Goal: Book appointment/travel/reservation

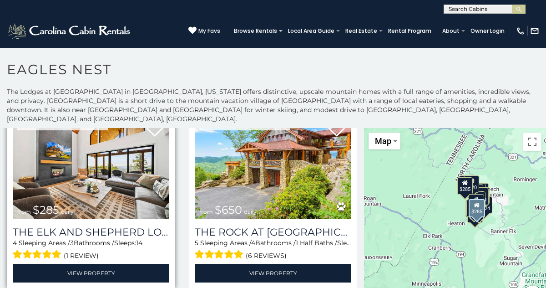
scroll to position [209, 0]
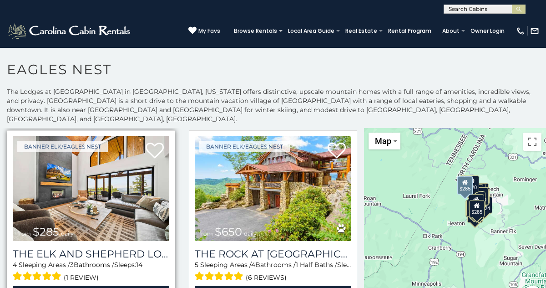
click at [163, 187] on img at bounding box center [91, 188] width 157 height 105
click at [87, 178] on img at bounding box center [91, 188] width 157 height 105
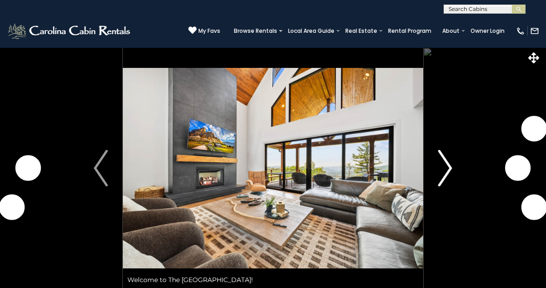
click at [449, 169] on img "Next" at bounding box center [446, 168] width 14 height 36
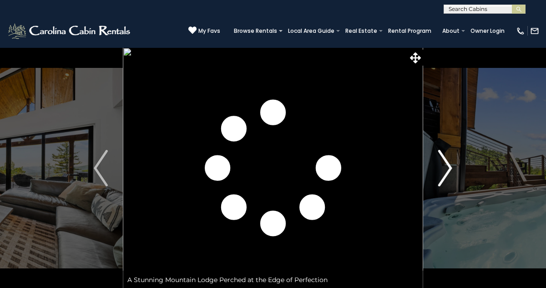
click at [449, 169] on img "Next" at bounding box center [446, 168] width 14 height 36
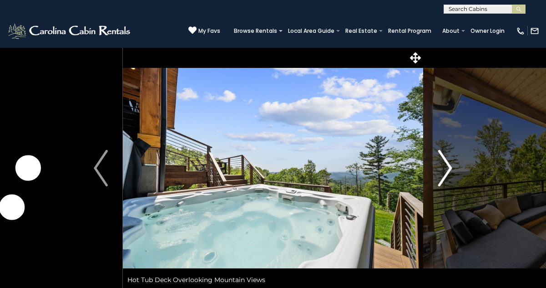
click at [449, 169] on img "Next" at bounding box center [446, 168] width 14 height 36
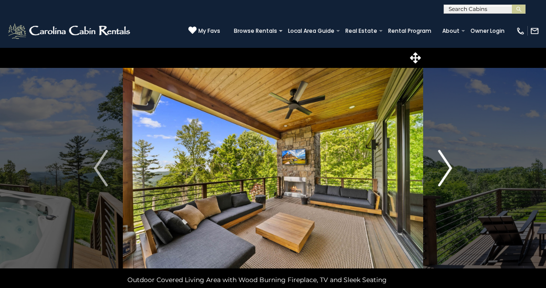
click at [449, 169] on img "Next" at bounding box center [446, 168] width 14 height 36
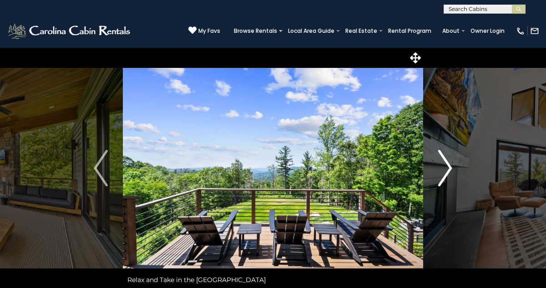
click at [449, 169] on img "Next" at bounding box center [446, 168] width 14 height 36
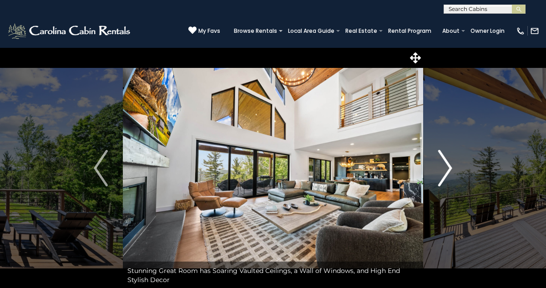
click at [449, 169] on img "Next" at bounding box center [446, 168] width 14 height 36
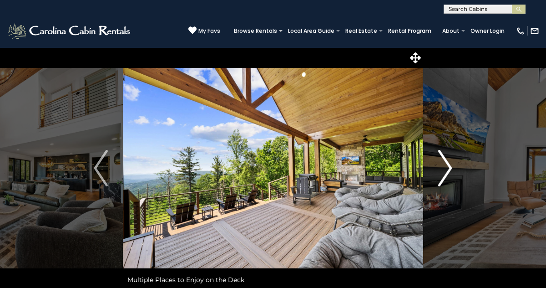
click at [449, 169] on img "Next" at bounding box center [446, 168] width 14 height 36
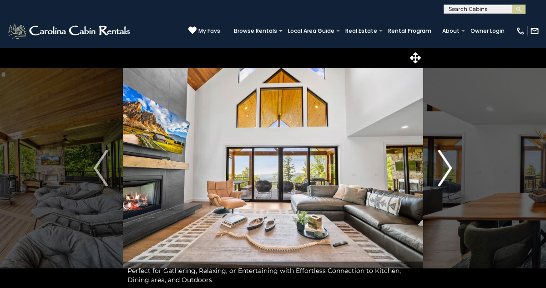
click at [449, 169] on img "Next" at bounding box center [446, 168] width 14 height 36
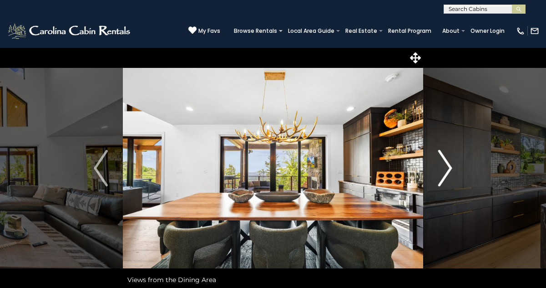
click at [449, 169] on img "Next" at bounding box center [446, 168] width 14 height 36
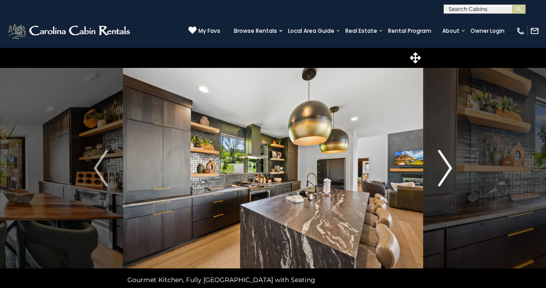
click at [449, 169] on img "Next" at bounding box center [446, 168] width 14 height 36
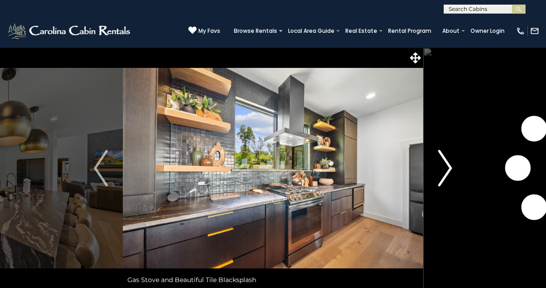
click at [449, 169] on img "Next" at bounding box center [446, 168] width 14 height 36
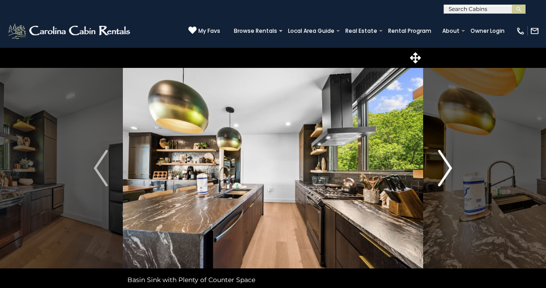
click at [449, 169] on img "Next" at bounding box center [446, 168] width 14 height 36
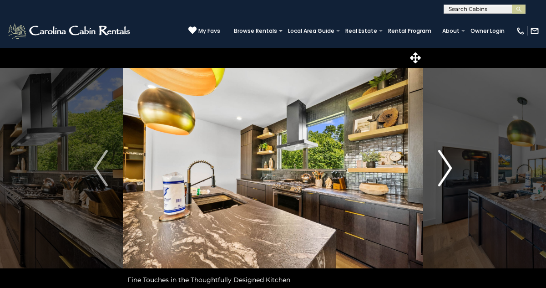
click at [449, 169] on img "Next" at bounding box center [446, 168] width 14 height 36
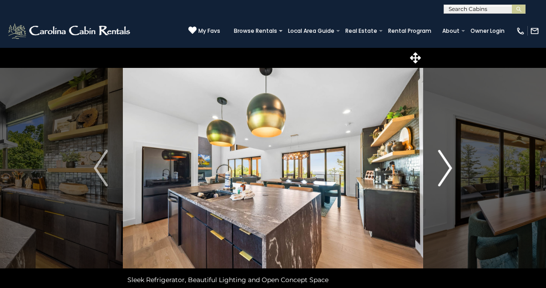
click at [449, 169] on img "Next" at bounding box center [446, 168] width 14 height 36
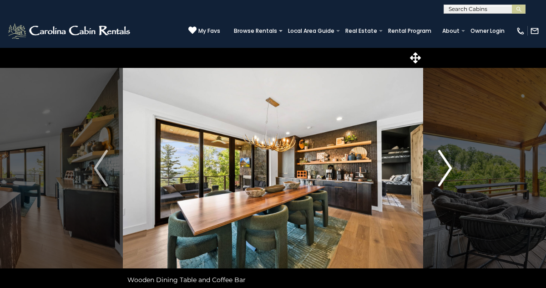
click at [449, 169] on img "Next" at bounding box center [446, 168] width 14 height 36
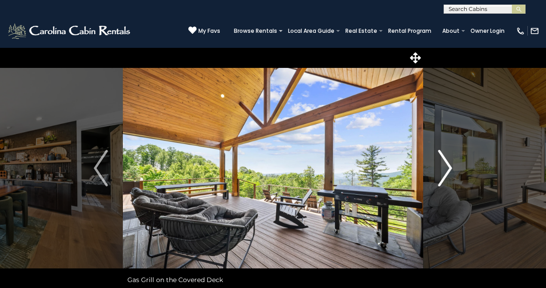
click at [449, 171] on img "Next" at bounding box center [446, 168] width 14 height 36
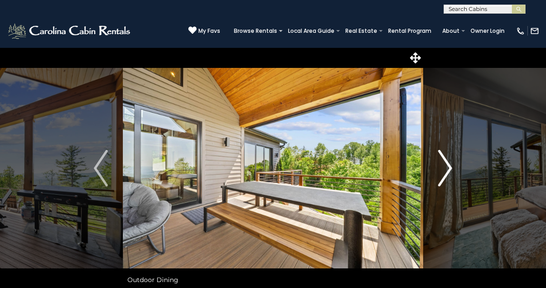
click at [449, 171] on img "Next" at bounding box center [446, 168] width 14 height 36
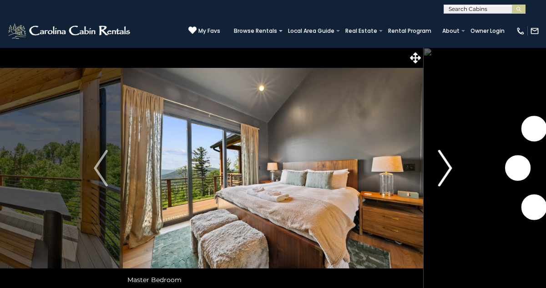
click at [449, 171] on img "Next" at bounding box center [446, 168] width 14 height 36
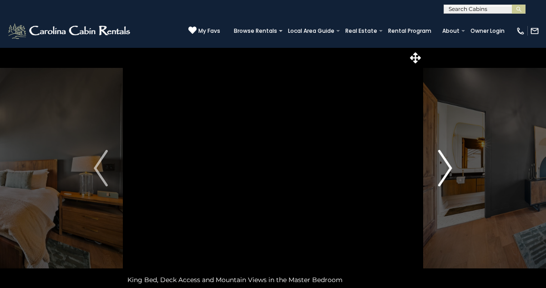
click at [449, 171] on img "Next" at bounding box center [446, 168] width 14 height 36
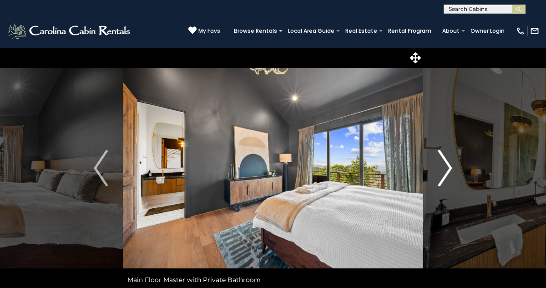
click at [449, 171] on img "Next" at bounding box center [446, 168] width 14 height 36
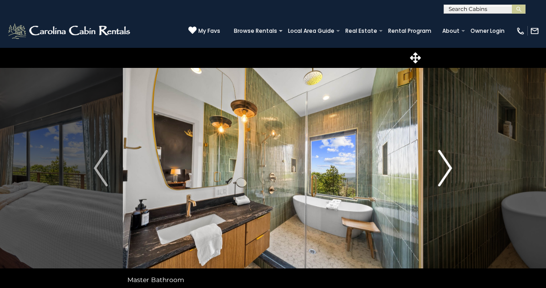
click at [449, 171] on img "Next" at bounding box center [446, 168] width 14 height 36
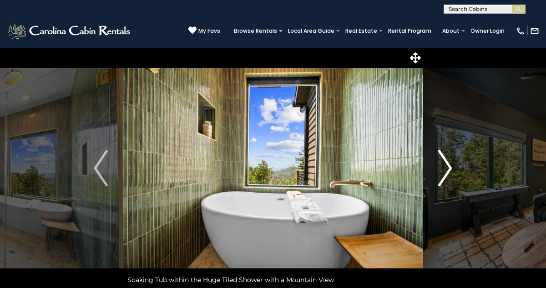
click at [449, 171] on img "Next" at bounding box center [446, 168] width 14 height 36
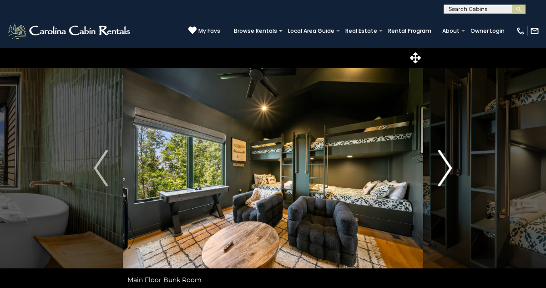
click at [449, 171] on img "Next" at bounding box center [446, 168] width 14 height 36
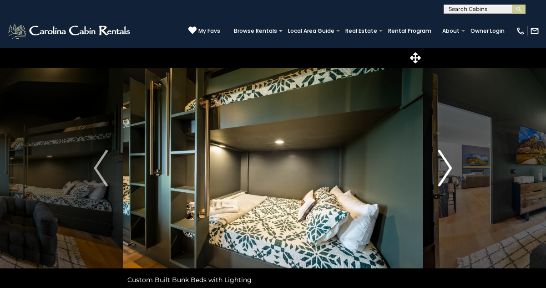
click at [449, 171] on img "Next" at bounding box center [446, 168] width 14 height 36
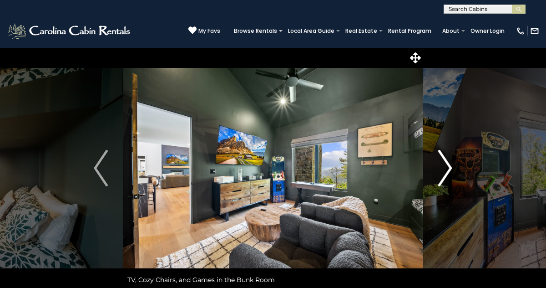
click at [449, 171] on img "Next" at bounding box center [446, 168] width 14 height 36
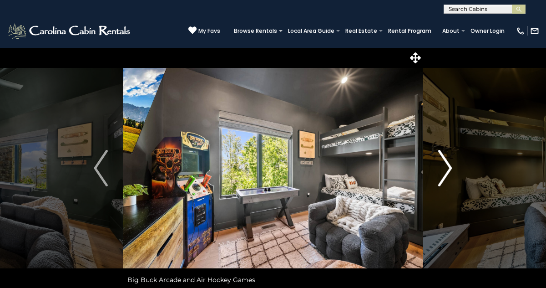
click at [449, 171] on img "Next" at bounding box center [446, 168] width 14 height 36
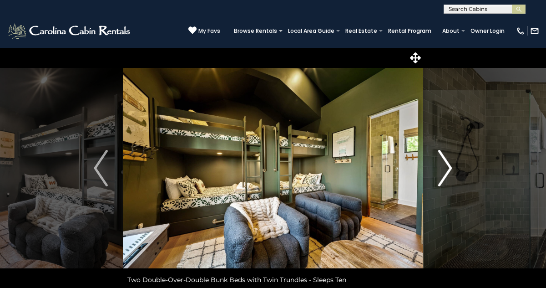
click at [449, 171] on img "Next" at bounding box center [446, 168] width 14 height 36
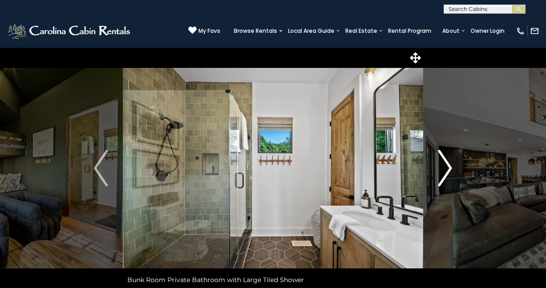
click at [449, 171] on img "Next" at bounding box center [446, 168] width 14 height 36
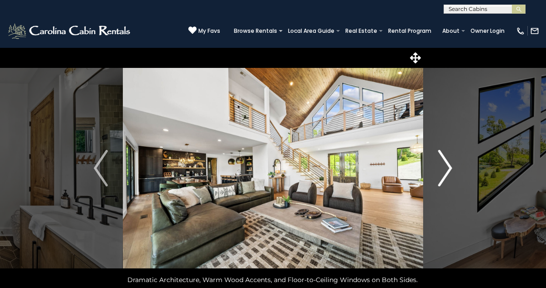
click at [449, 171] on img "Next" at bounding box center [446, 168] width 14 height 36
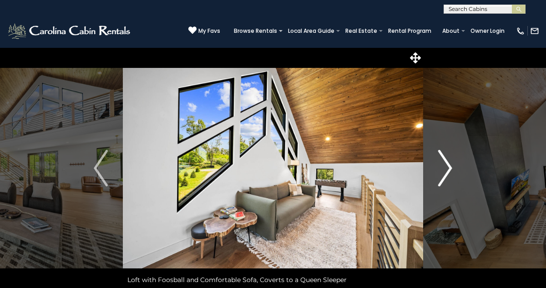
click at [449, 171] on img "Next" at bounding box center [446, 168] width 14 height 36
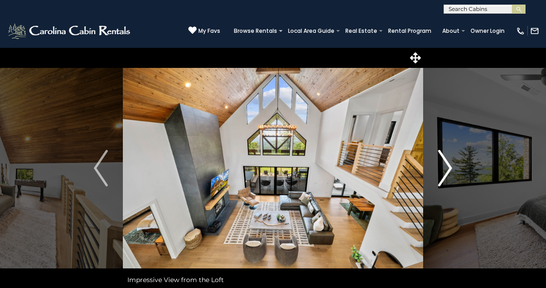
click at [448, 170] on img "Next" at bounding box center [446, 168] width 14 height 36
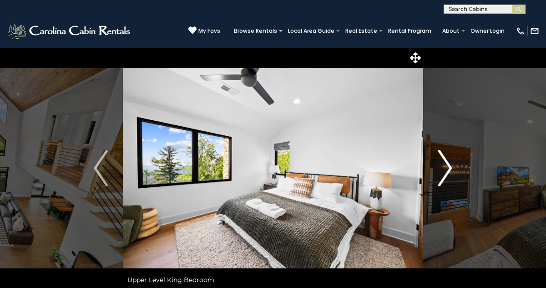
click at [448, 170] on img "Next" at bounding box center [446, 168] width 14 height 36
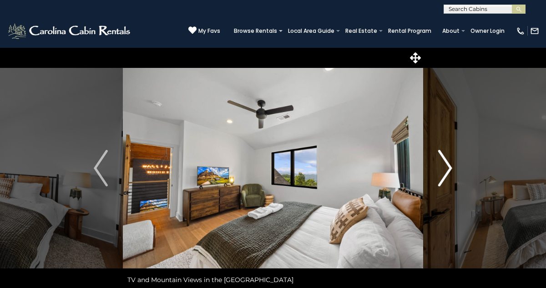
click at [448, 170] on img "Next" at bounding box center [446, 168] width 14 height 36
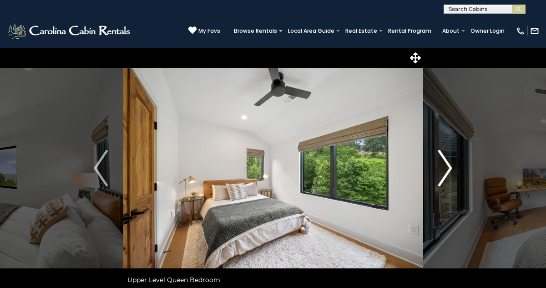
click at [448, 170] on img "Next" at bounding box center [446, 168] width 14 height 36
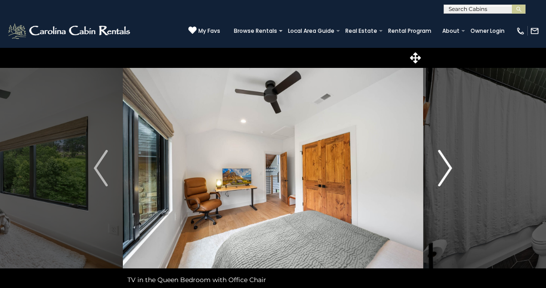
click at [448, 170] on img "Next" at bounding box center [446, 168] width 14 height 36
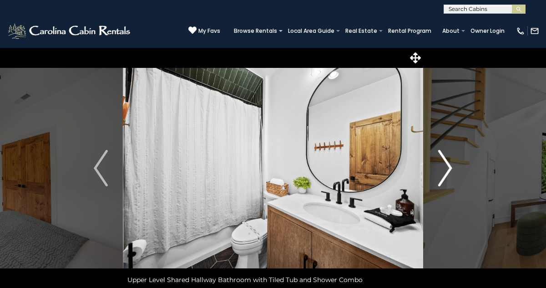
click at [448, 171] on img "Next" at bounding box center [446, 168] width 14 height 36
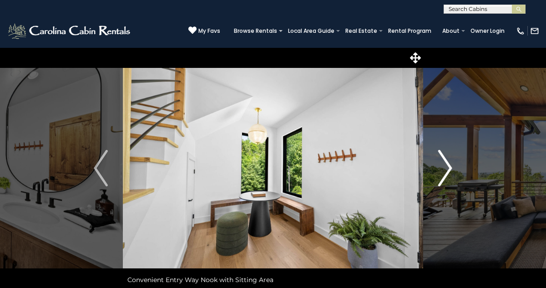
click at [448, 171] on img "Next" at bounding box center [446, 168] width 14 height 36
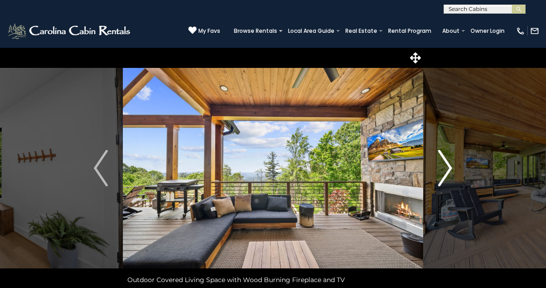
click at [448, 171] on img "Next" at bounding box center [446, 168] width 14 height 36
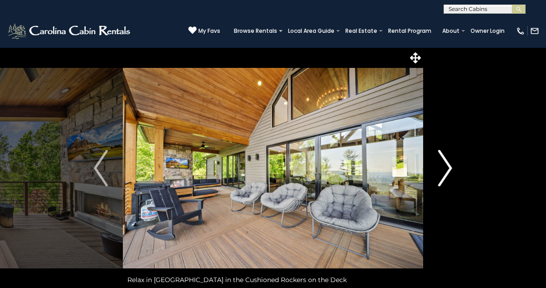
click at [448, 171] on img "Next" at bounding box center [446, 168] width 14 height 36
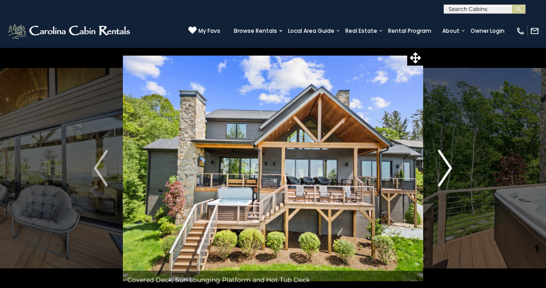
click at [448, 171] on img "Next" at bounding box center [446, 168] width 14 height 36
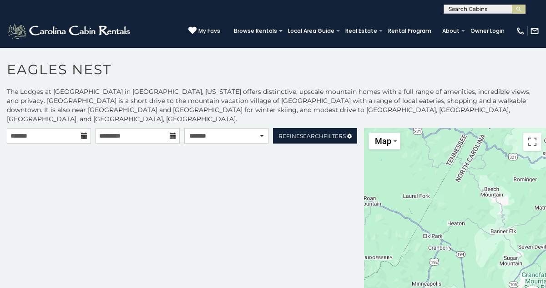
click at [85, 133] on icon at bounding box center [84, 136] width 6 height 6
click at [83, 133] on icon at bounding box center [84, 136] width 6 height 6
